Goal: Task Accomplishment & Management: Use online tool/utility

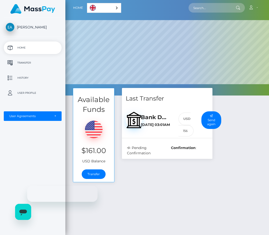
scroll to position [96, 204]
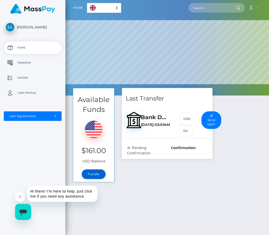
click at [95, 175] on link "Transfer" at bounding box center [94, 175] width 24 height 10
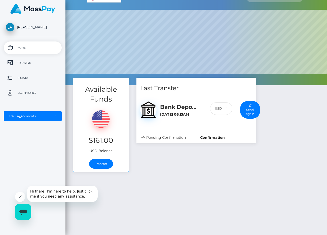
scroll to position [12, 0]
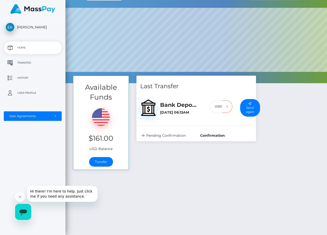
click at [228, 106] on input "156" at bounding box center [227, 106] width 10 height 13
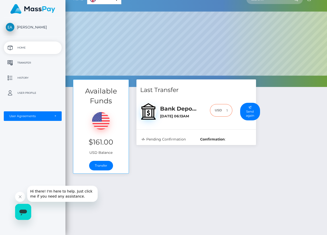
scroll to position [8, 0]
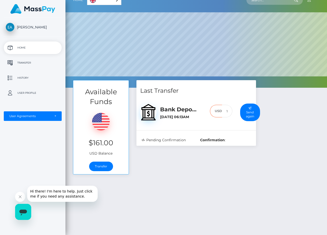
click at [27, 209] on icon "Open messaging window" at bounding box center [23, 212] width 9 height 9
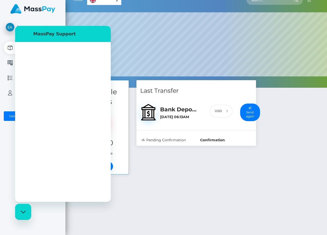
scroll to position [0, 0]
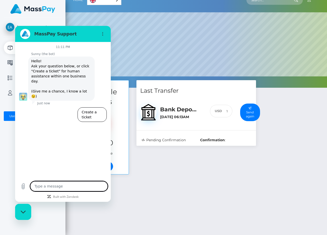
click at [74, 186] on textarea at bounding box center [69, 186] width 78 height 10
click at [162, 140] on div "Pending Confirmation" at bounding box center [167, 140] width 58 height 5
click at [160, 133] on div "Last Transfer Bank Deposit / MXN September 5, 2025 06:13AM 156" at bounding box center [196, 113] width 120 height 66
click at [103, 32] on icon "Options menu" at bounding box center [103, 34] width 4 height 4
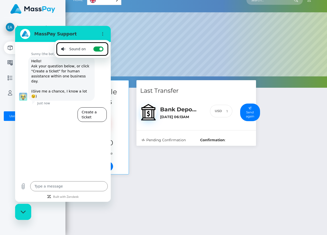
click at [23, 207] on div "Close messaging window" at bounding box center [23, 212] width 15 height 15
type textarea "x"
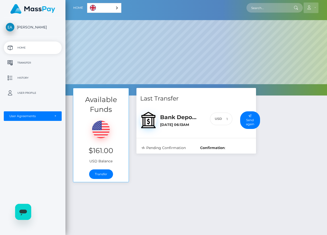
click at [269, 5] on link "Account" at bounding box center [311, 8] width 15 height 11
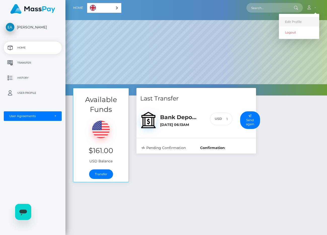
click at [269, 21] on link "Edit Profile" at bounding box center [299, 21] width 40 height 9
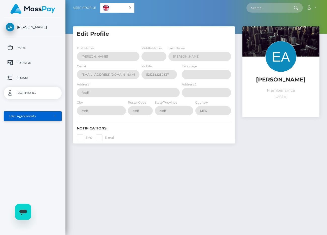
click at [45, 121] on div "User Agreements" at bounding box center [33, 116] width 58 height 10
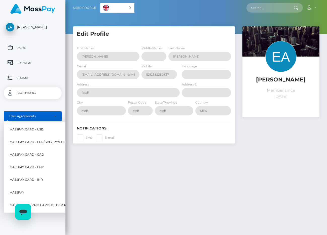
click at [43, 129] on span "MassPay Card - USD" at bounding box center [27, 129] width 34 height 7
select select "1"
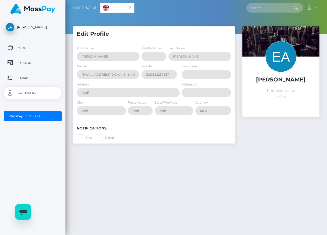
click at [33, 67] on link "Transfer" at bounding box center [33, 63] width 58 height 13
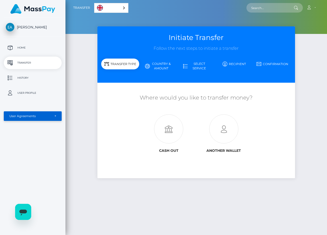
click at [35, 117] on div "User Agreements" at bounding box center [29, 116] width 41 height 4
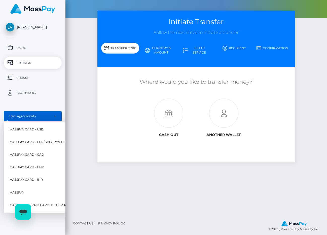
scroll to position [20, 0]
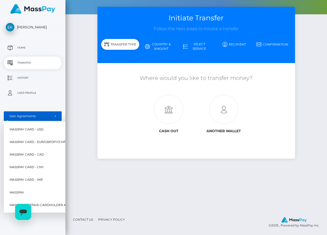
click at [40, 195] on link "MassPay" at bounding box center [51, 192] width 86 height 11
select select "6"
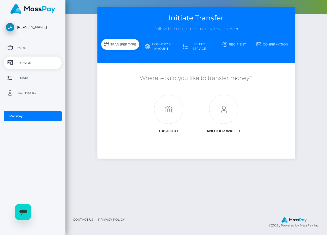
click at [158, 47] on link "Country & Amount" at bounding box center [158, 46] width 38 height 13
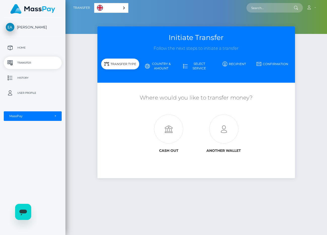
click at [159, 62] on link "Country & Amount" at bounding box center [158, 66] width 38 height 13
click at [159, 69] on link "Country & Amount" at bounding box center [158, 66] width 38 height 13
click at [166, 120] on icon at bounding box center [168, 129] width 55 height 29
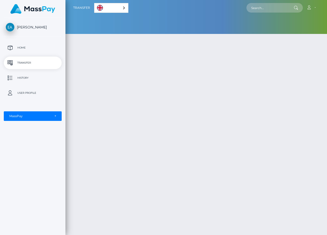
select select "6"
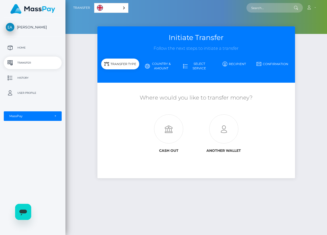
click at [155, 67] on link "Country & Amount" at bounding box center [158, 66] width 38 height 13
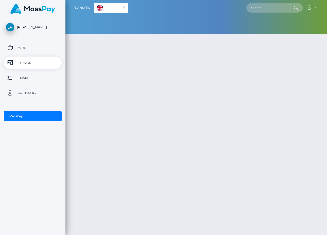
select select "6"
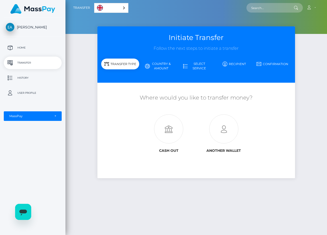
click at [24, 220] on div "Efrain Arellano Home Transfer History User Profile MassPay Card - USD MassPay" at bounding box center [32, 126] width 65 height 216
click at [24, 213] on icon "Open messaging window" at bounding box center [23, 213] width 8 height 6
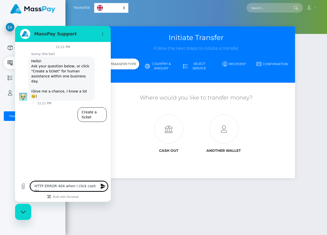
type textarea "HTTP ERROR 404 when i click cash out"
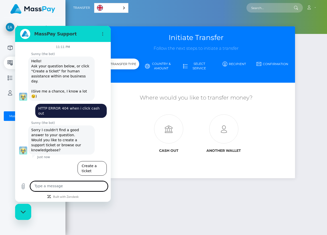
click at [26, 211] on div "Close messaging window" at bounding box center [23, 212] width 15 height 15
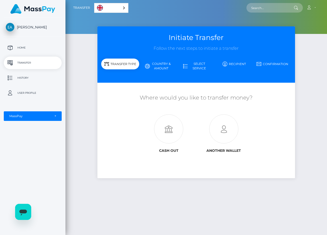
click at [229, 65] on link "Recipient" at bounding box center [234, 64] width 38 height 9
click at [207, 64] on link "Select Service" at bounding box center [196, 66] width 38 height 13
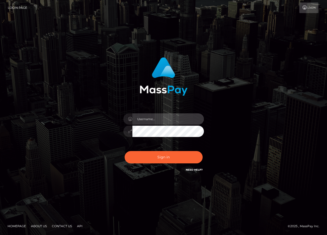
click at [151, 123] on input "text" at bounding box center [167, 119] width 71 height 11
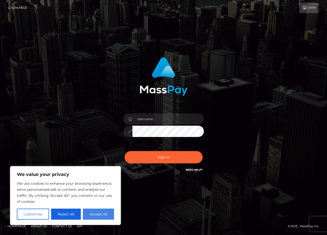
click at [95, 213] on button "Accept All" at bounding box center [98, 214] width 31 height 11
checkbox input "true"
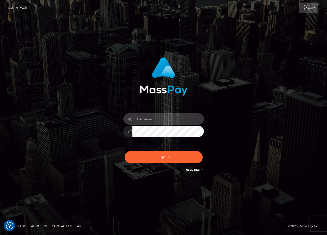
click at [155, 118] on input "text" at bounding box center [167, 119] width 71 height 11
type input "[PERSON_NAME].ievpro"
click at [125, 151] on button "Sign in" at bounding box center [164, 157] width 78 height 12
click at [155, 116] on input "text" at bounding box center [167, 119] width 71 height 11
type input "efrain.ievpro"
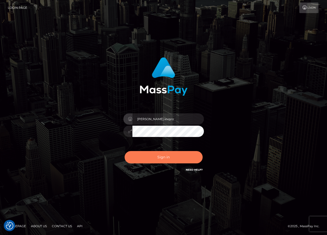
click at [162, 156] on button "Sign in" at bounding box center [164, 157] width 78 height 12
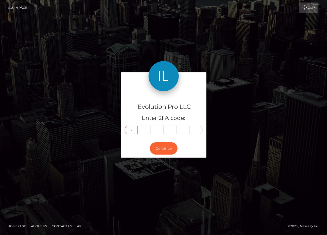
type input "8"
type input "3"
type input "1"
type input "4"
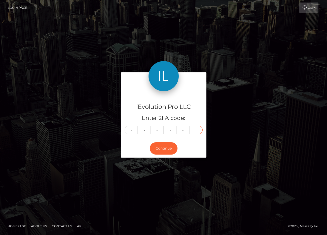
type input "4"
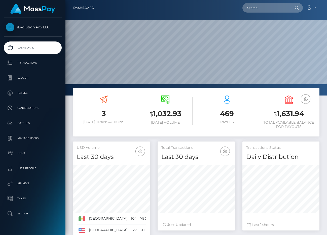
scroll to position [89, 77]
click at [34, 93] on p "Payees" at bounding box center [33, 93] width 54 height 8
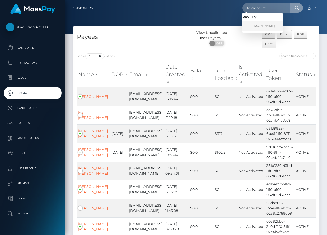
type input "testaccount"
click at [259, 27] on link "[PERSON_NAME]" at bounding box center [262, 25] width 40 height 9
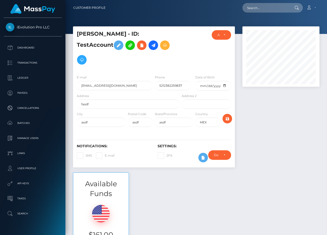
click at [107, 100] on input "fasdf" at bounding box center [128, 104] width 103 height 9
type input "[STREET_ADDRESS]"
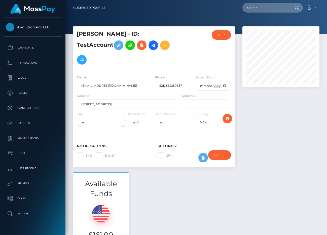
click at [105, 118] on input "asdf" at bounding box center [101, 122] width 49 height 9
type input "Rosemead"
click at [137, 118] on input "asdf" at bounding box center [140, 122] width 25 height 9
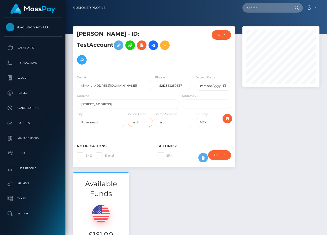
click at [137, 118] on input "asdf" at bounding box center [140, 122] width 25 height 9
type input "91770"
click at [170, 118] on input "asdf" at bounding box center [174, 122] width 39 height 9
type input "CA"
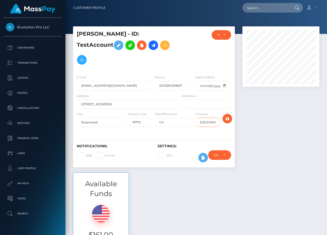
type input "[GEOGRAPHIC_DATA]"
click at [201, 132] on div "Notifications: SMS E-mail Settings: 2FA" at bounding box center [154, 149] width 162 height 35
click at [225, 116] on icon "submit" at bounding box center [227, 119] width 6 height 6
drag, startPoint x: 164, startPoint y: 71, endPoint x: 153, endPoint y: 70, distance: 11.2
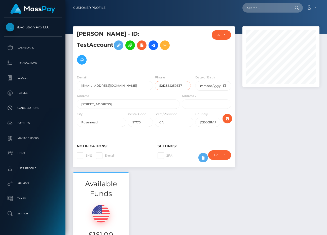
click at [153, 75] on div "E-mail arellano6og+2@gmail.com Phone 5212382259837 Date of Birth 1993-02-08" at bounding box center [154, 84] width 162 height 19
click at [172, 81] on input "12382259837" at bounding box center [173, 85] width 36 height 9
type input "12132611547"
click at [228, 116] on icon "submit" at bounding box center [227, 119] width 6 height 6
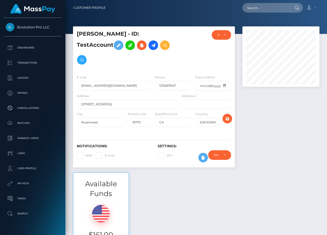
scroll to position [60, 77]
click at [150, 46] on icon at bounding box center [153, 45] width 6 height 6
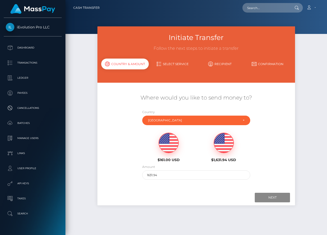
click at [166, 138] on img at bounding box center [169, 143] width 20 height 20
type input "161"
click at [263, 200] on input "Next" at bounding box center [272, 198] width 35 height 10
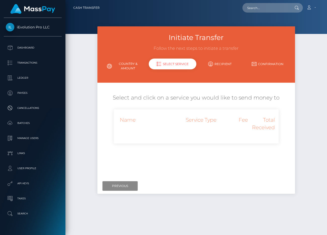
click at [188, 135] on div "Name Service Type Fee Total Received" at bounding box center [196, 127] width 157 height 28
click at [125, 63] on link "Country & Amount" at bounding box center [125, 66] width 48 height 13
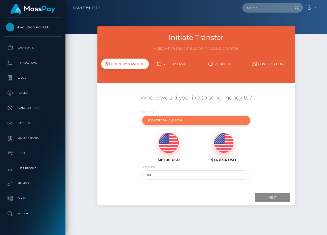
click at [173, 122] on div "United States" at bounding box center [193, 121] width 90 height 4
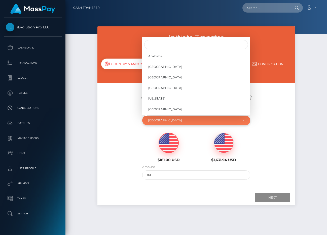
scroll to position [2095, 0]
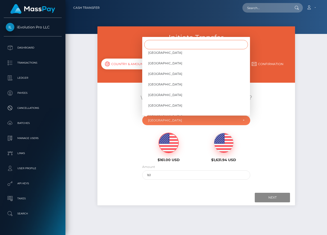
click at [177, 44] on input "Search" at bounding box center [196, 44] width 104 height 9
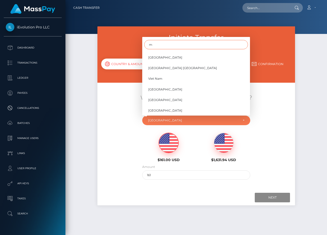
scroll to position [0, 0]
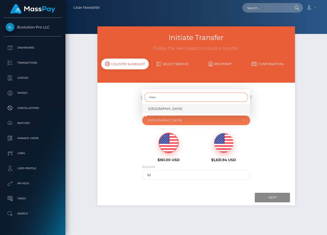
type input "mex"
click at [167, 110] on link "Mexico" at bounding box center [196, 108] width 108 height 9
select select "MEX"
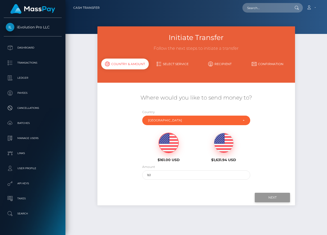
click at [256, 196] on input "Next" at bounding box center [272, 198] width 35 height 10
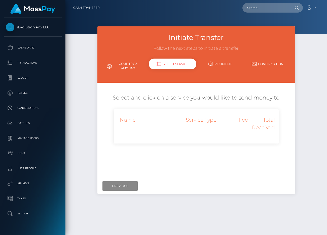
click at [255, 196] on div "Initiate Transfer Follow the next steps to initiate a transfer Country & Amount…" at bounding box center [196, 112] width 198 height 173
click at [32, 185] on p "API Keys" at bounding box center [33, 184] width 54 height 8
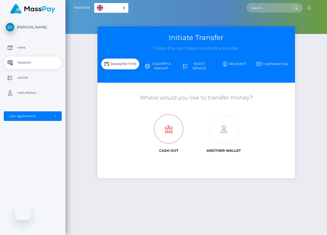
click at [162, 141] on icon at bounding box center [168, 129] width 55 height 29
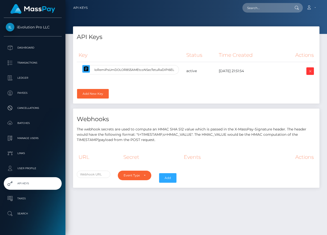
select select
click at [33, 167] on p "User Profile" at bounding box center [33, 169] width 54 height 8
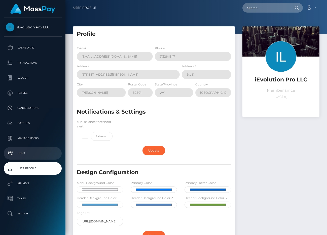
click at [48, 153] on p "Links" at bounding box center [33, 154] width 54 height 8
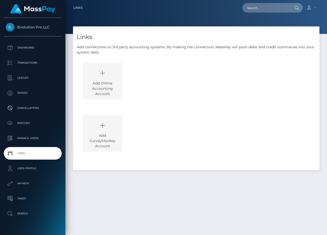
click at [48, 140] on p "Manage Users" at bounding box center [33, 139] width 54 height 8
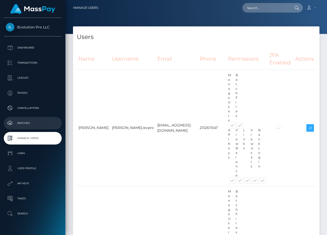
click at [43, 123] on p "Batches" at bounding box center [33, 124] width 54 height 8
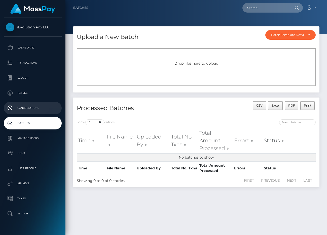
click at [42, 111] on p "Cancellations" at bounding box center [33, 108] width 54 height 8
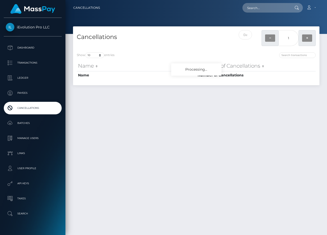
click at [39, 94] on p "Payees" at bounding box center [33, 93] width 54 height 8
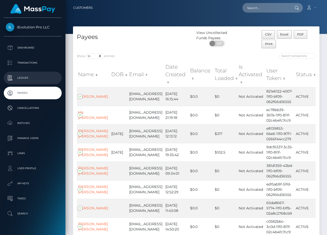
click at [40, 77] on p "Ledger" at bounding box center [33, 78] width 54 height 8
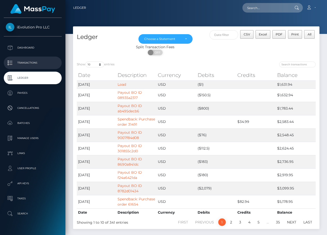
click at [39, 65] on p "Transactions" at bounding box center [33, 63] width 54 height 8
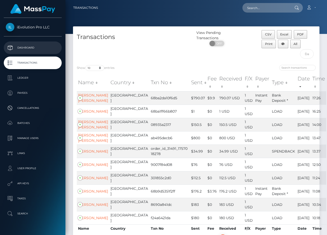
click at [39, 49] on p "Dashboard" at bounding box center [33, 48] width 54 height 8
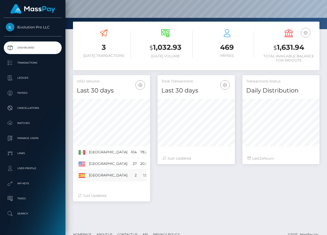
scroll to position [66, 0]
